Goal: Complete application form

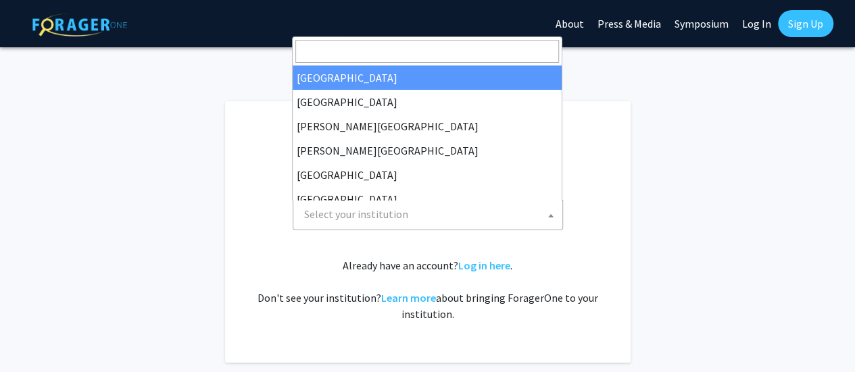
click at [550, 218] on span at bounding box center [551, 216] width 14 height 30
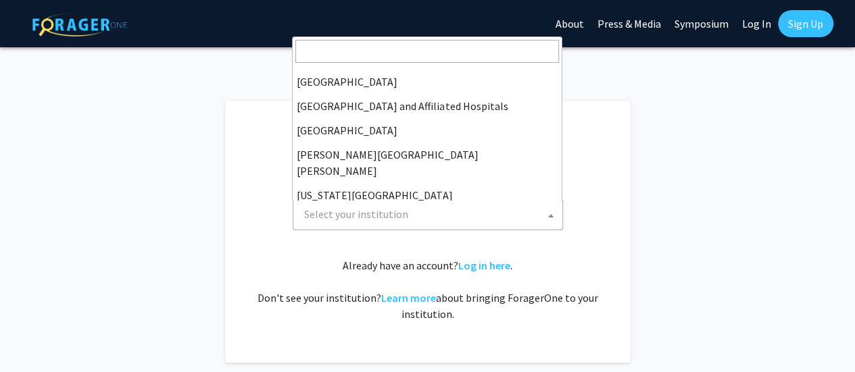
scroll to position [184, 0]
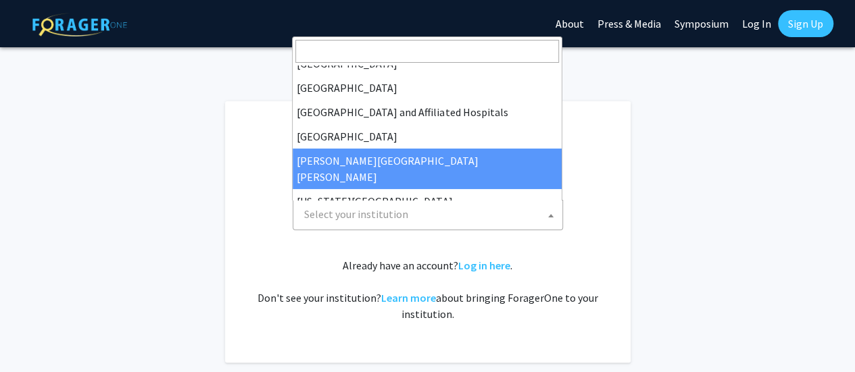
select select "1"
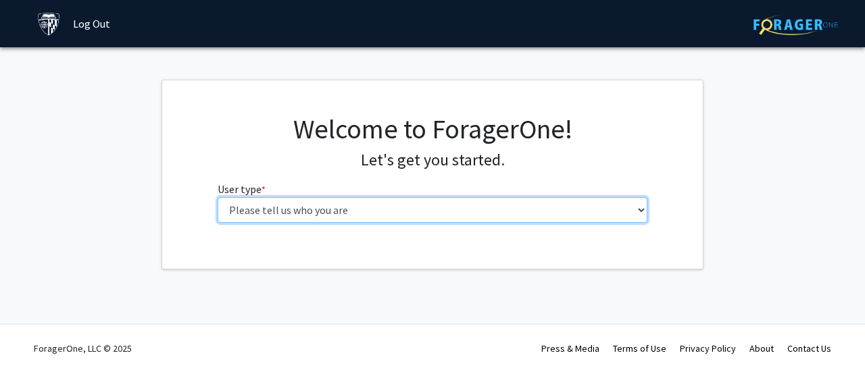
click at [641, 207] on select "Please tell us who you are Undergraduate Student Master's Student Doctoral Cand…" at bounding box center [433, 210] width 430 height 26
select select "2: masters"
click at [218, 197] on select "Please tell us who you are Undergraduate Student Master's Student Doctoral Cand…" at bounding box center [433, 210] width 430 height 26
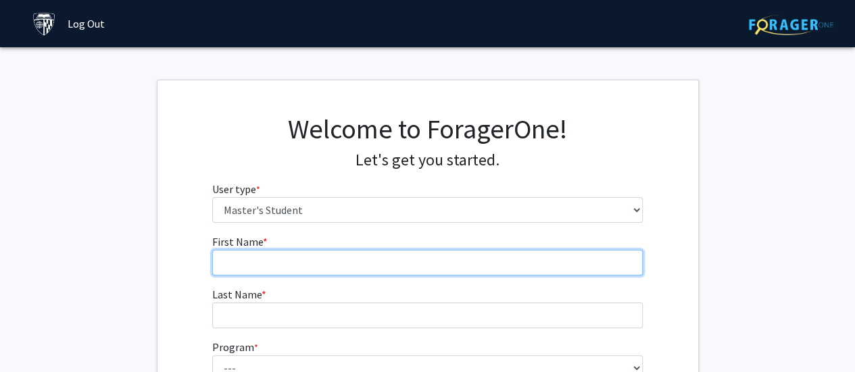
click at [357, 259] on input "First Name * required" at bounding box center [427, 263] width 430 height 26
type input "Joseph"
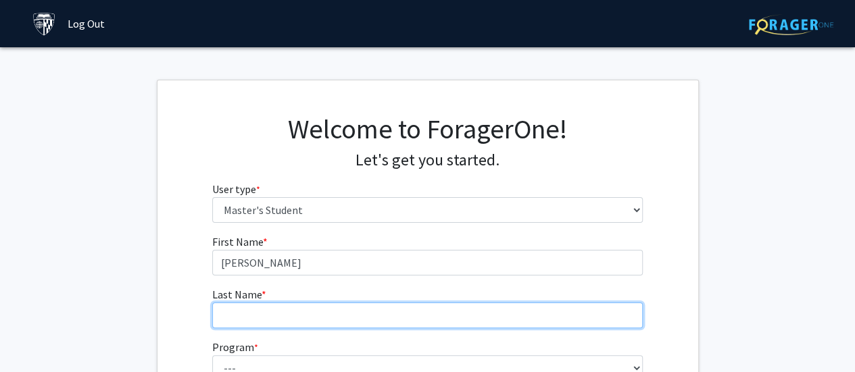
click at [296, 310] on input "Last Name * required" at bounding box center [427, 316] width 430 height 26
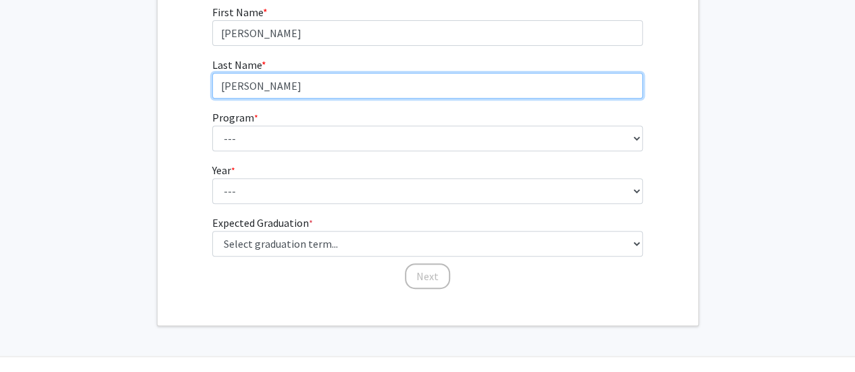
scroll to position [232, 0]
type input "Topor"
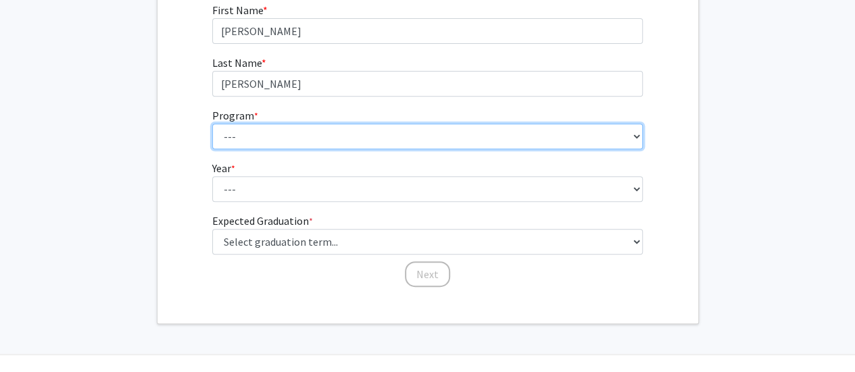
click at [257, 136] on select "--- Anatomy Education Applied and Computational Mathematics Applied Biomedical …" at bounding box center [427, 137] width 430 height 26
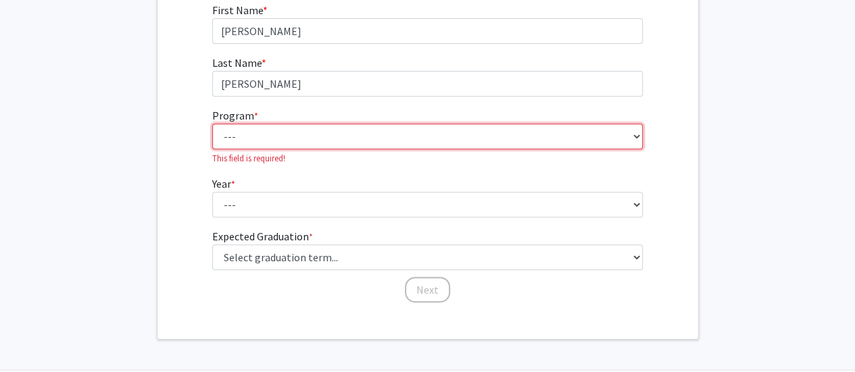
click at [634, 137] on select "--- Anatomy Education Applied and Computational Mathematics Applied Biomedical …" at bounding box center [427, 137] width 430 height 26
select select "106: 101"
click at [212, 124] on select "--- Anatomy Education Applied and Computational Mathematics Applied Biomedical …" at bounding box center [427, 137] width 430 height 26
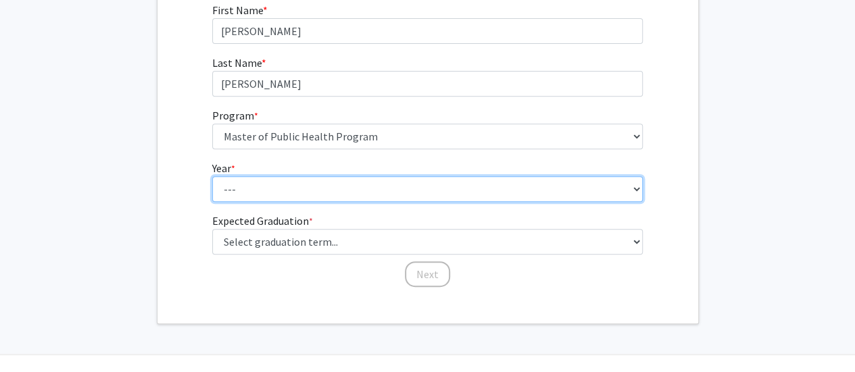
click at [639, 184] on select "--- First Year Second Year" at bounding box center [427, 189] width 430 height 26
select select "1: first_year"
click at [212, 176] on select "--- First Year Second Year" at bounding box center [427, 189] width 430 height 26
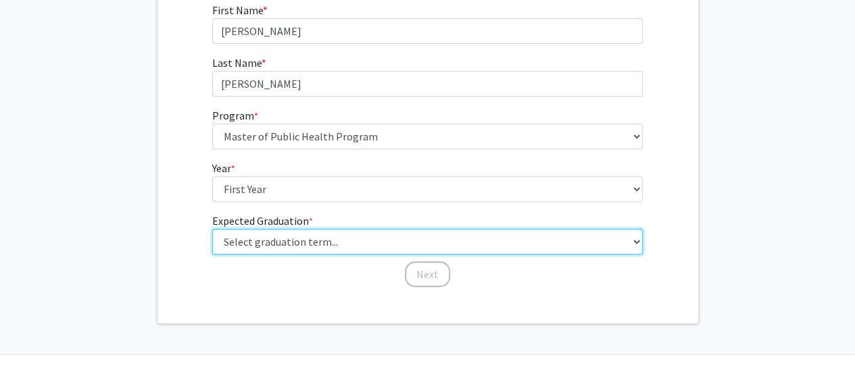
click at [637, 239] on select "Select graduation term... Spring 2025 Summer 2025 Fall 2025 Winter 2025 Spring …" at bounding box center [427, 242] width 430 height 26
select select "6: summer_2026"
click at [212, 229] on select "Select graduation term... Spring 2025 Summer 2025 Fall 2025 Winter 2025 Spring …" at bounding box center [427, 242] width 430 height 26
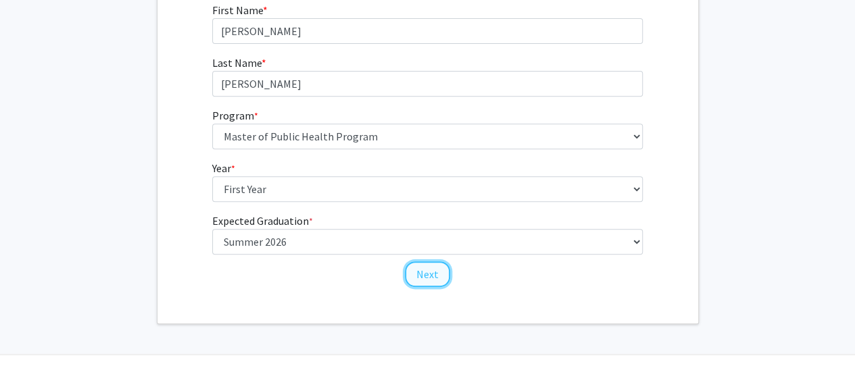
click at [418, 276] on button "Next" at bounding box center [427, 275] width 45 height 26
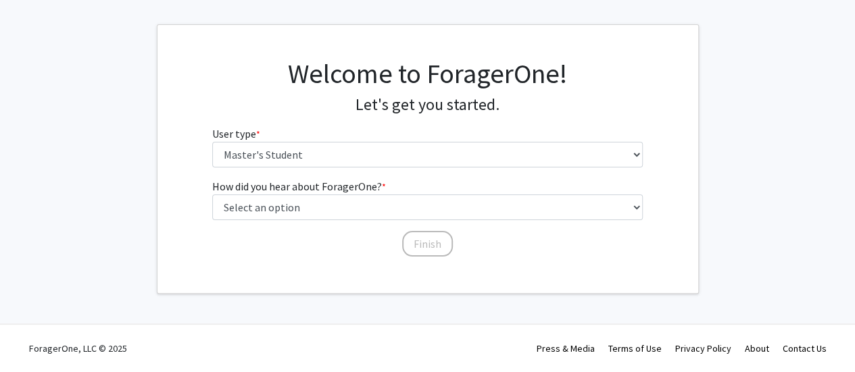
scroll to position [54, 0]
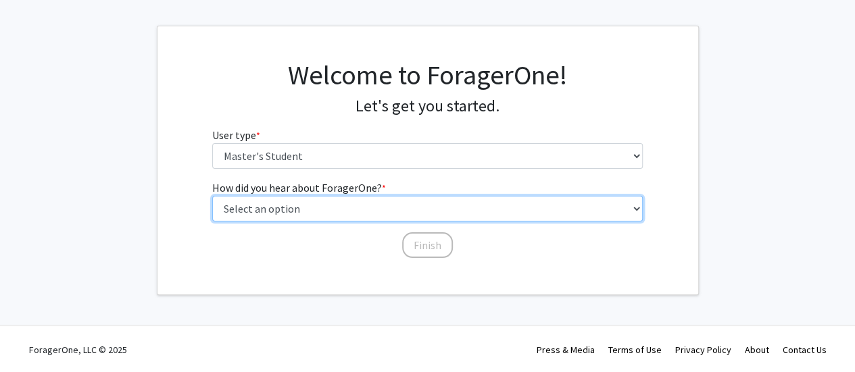
click at [639, 207] on select "Select an option Peer/student recommendation Faculty/staff recommendation Unive…" at bounding box center [427, 209] width 430 height 26
select select "5: other"
click at [212, 196] on select "Select an option Peer/student recommendation Faculty/staff recommendation Unive…" at bounding box center [427, 209] width 430 height 26
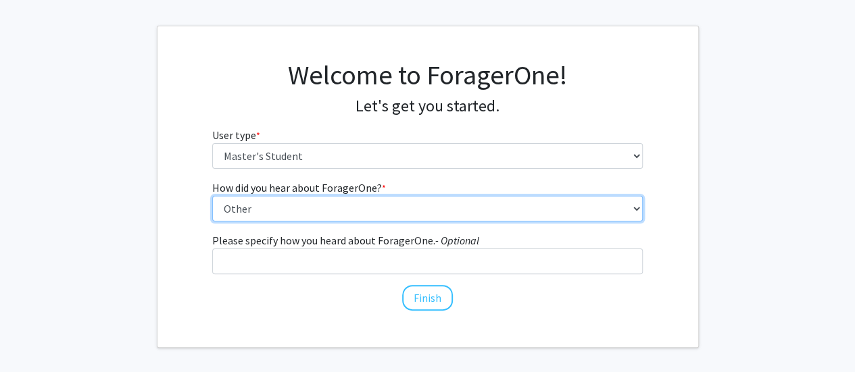
click at [636, 205] on select "Select an option Peer/student recommendation Faculty/staff recommendation Unive…" at bounding box center [427, 209] width 430 height 26
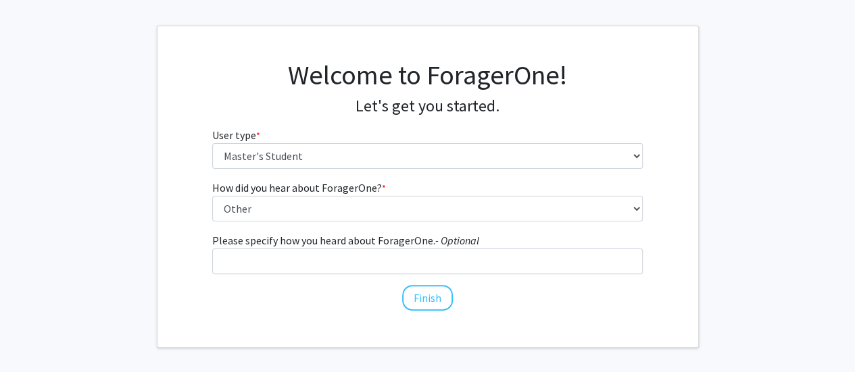
click at [659, 227] on div "How did you hear about ForagerOne? * required Select an option Peer/student rec…" at bounding box center [427, 246] width 541 height 132
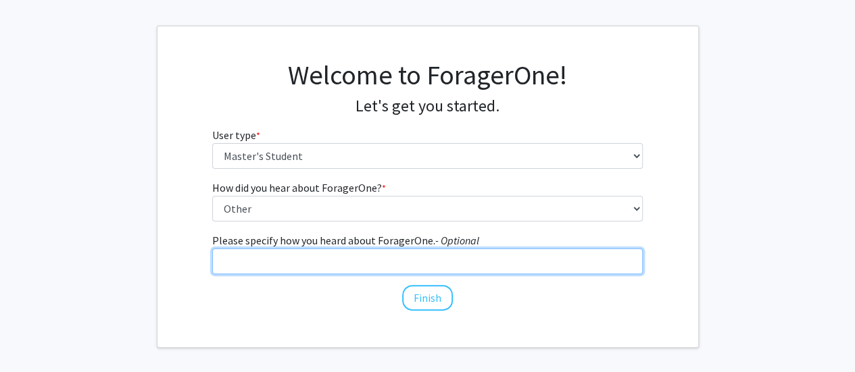
click at [396, 259] on input "Please specify how you heard about ForagerOne. - Optional" at bounding box center [427, 262] width 430 height 26
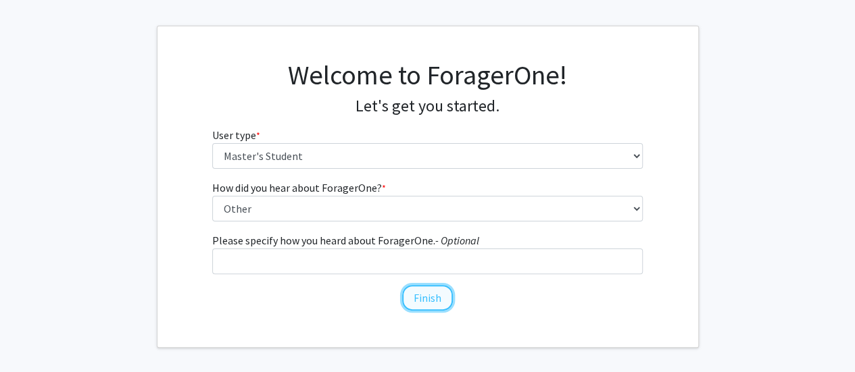
click at [418, 293] on button "Finish" at bounding box center [427, 298] width 51 height 26
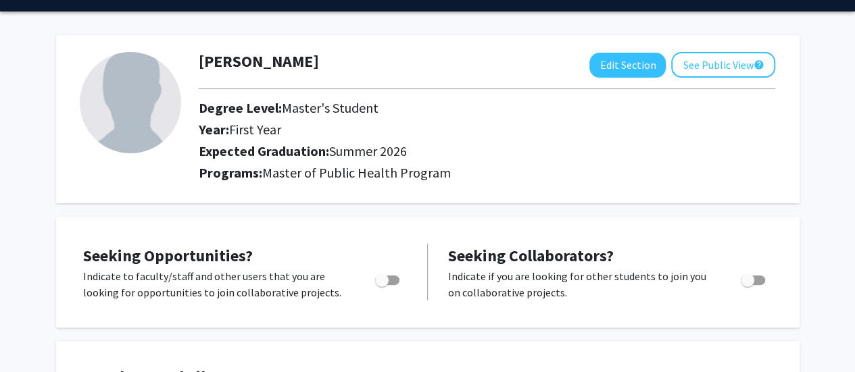
scroll to position [26, 0]
